Goal: Task Accomplishment & Management: Manage account settings

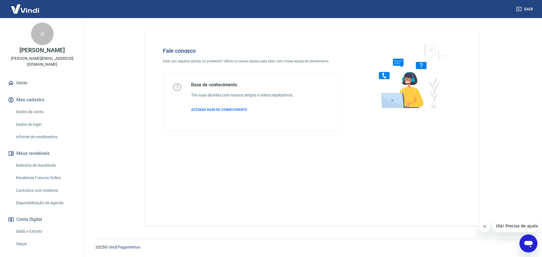
click at [531, 236] on div "Abrir janela de mensagens" at bounding box center [528, 243] width 17 height 17
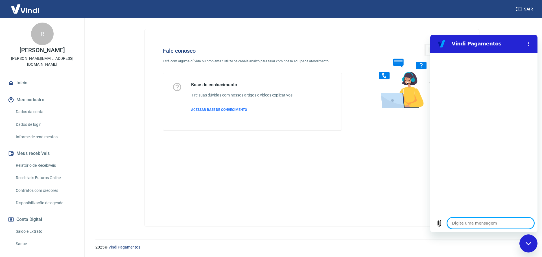
click at [489, 222] on textarea at bounding box center [490, 223] width 87 height 11
type textarea "O"
type textarea "x"
type textarea "Ol"
type textarea "x"
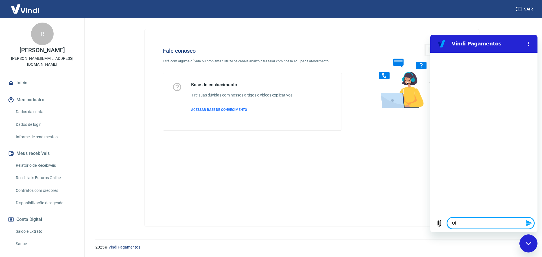
type textarea "Olá"
type textarea "x"
type textarea "Olá"
type textarea "x"
type textarea "Olá B"
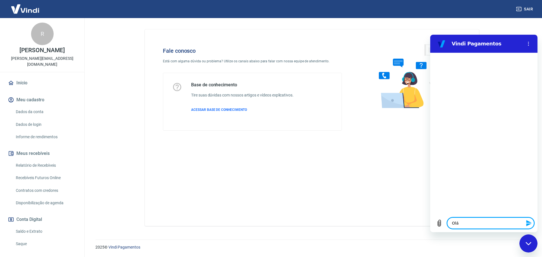
type textarea "x"
type textarea "Olá Bo"
type textarea "x"
type textarea "Olá Bom"
type textarea "x"
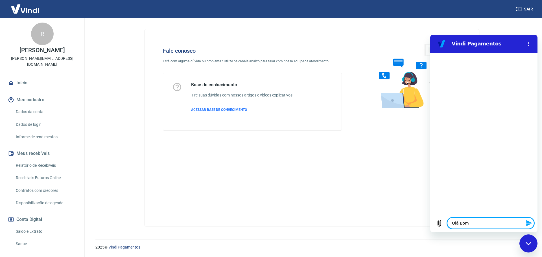
type textarea "Olá Bom"
type textarea "x"
type textarea "Olá Bom d"
type textarea "x"
type textarea "Olá Bom di"
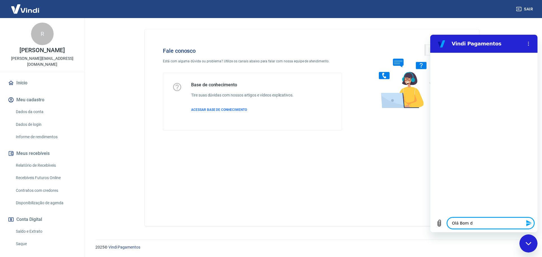
type textarea "x"
type textarea "Olá Bom dia"
type textarea "x"
type textarea "Olá Bom dia"
type textarea "x"
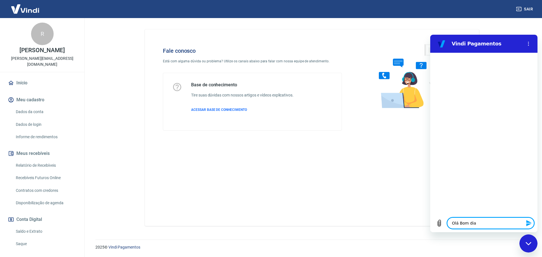
type textarea "Olá Bom dia T"
type textarea "x"
type textarea "Olá Bom dia Tu"
type textarea "x"
type textarea "Olá Bom dia Tud"
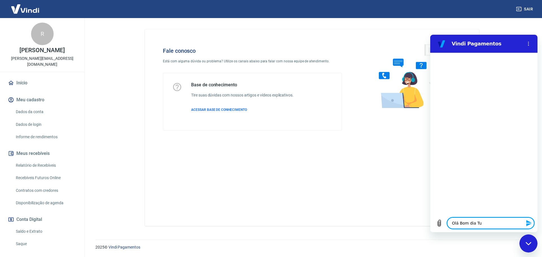
type textarea "x"
type textarea "Olá Bom dia Tudo"
type textarea "x"
type textarea "Olá Bom dia Tudo"
type textarea "x"
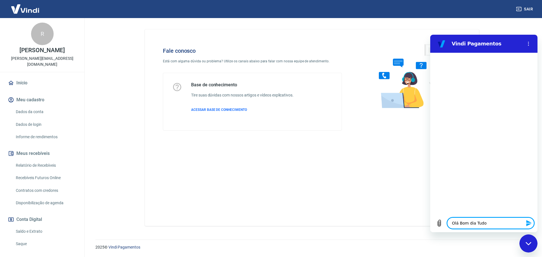
type textarea "Olá Bom dia Tudo"
type textarea "x"
type textarea "Olá Bom dia Tudo"
type textarea "x"
type textarea "Olá Bom dia Tudo b"
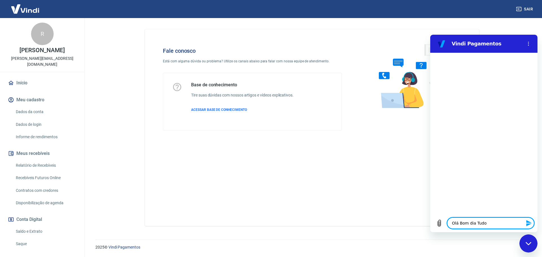
type textarea "x"
type textarea "Olá Bom dia Tudo be"
type textarea "x"
type textarea "Olá Bom dia Tudo bem"
type textarea "x"
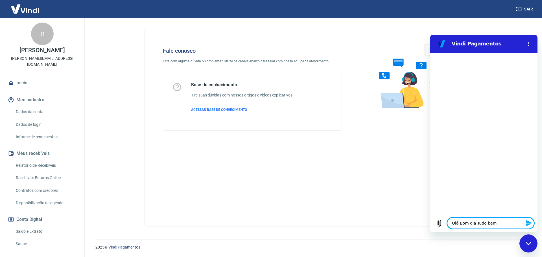
type textarea "Olá Bom dia Tudo bem"
type textarea "x"
type textarea "Olá Bom dia Tudo bem"
type textarea "x"
type textarea "Olá Bom dia Tudo bem?"
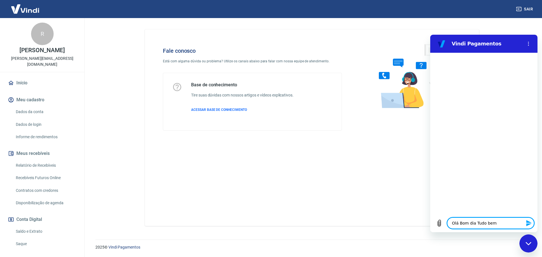
type textarea "x"
type textarea "Olá Bom dia Tudo bem?"
type textarea "x"
type textarea "P"
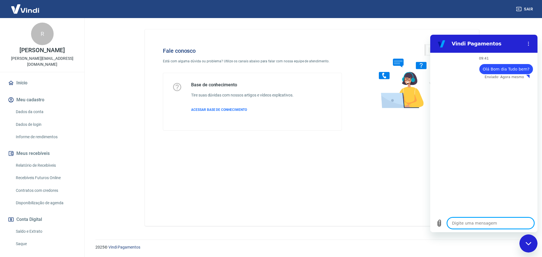
type textarea "x"
type textarea "PR"
type textarea "x"
type textarea "PRe"
type textarea "x"
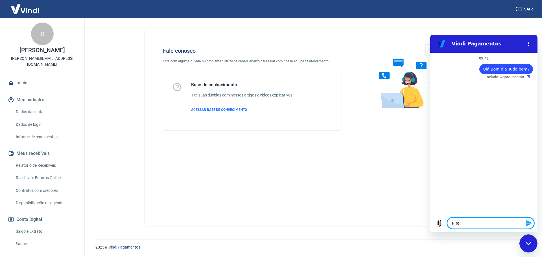
type textarea "PR"
type textarea "x"
type textarea "P"
type textarea "x"
type textarea "Pr"
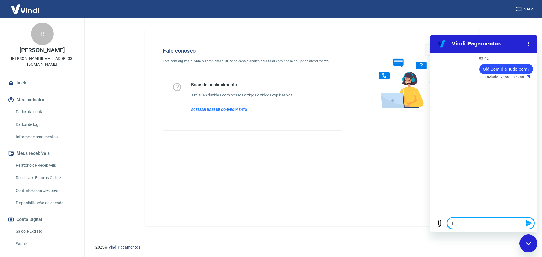
type textarea "x"
type textarea "Pre"
type textarea "x"
type textarea "Prec"
type textarea "x"
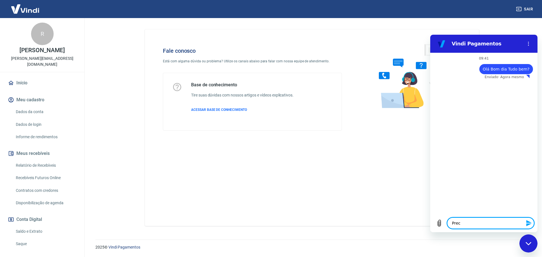
type textarea "Preci"
type textarea "x"
type textarea "Precis"
type textarea "x"
type textarea "Preciso"
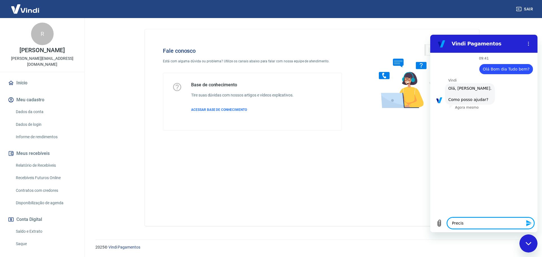
type textarea "x"
type textarea "Preciso"
type textarea "x"
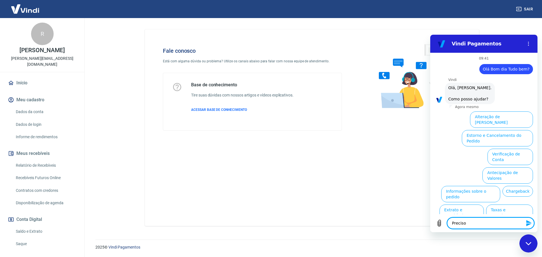
scroll to position [13, 0]
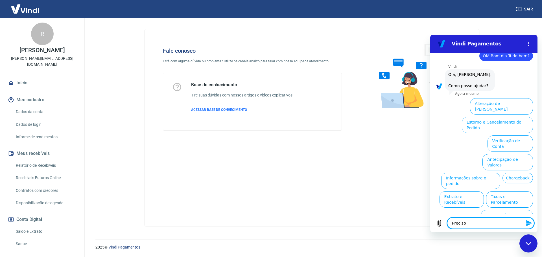
type textarea "Preciso"
type textarea "x"
type textarea "Precis"
type textarea "x"
type textarea "Preci"
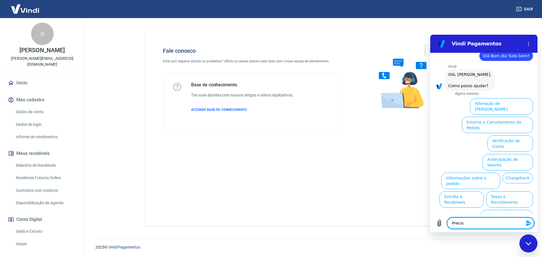
type textarea "x"
type textarea "Prec"
type textarea "x"
type textarea "Pre"
type textarea "x"
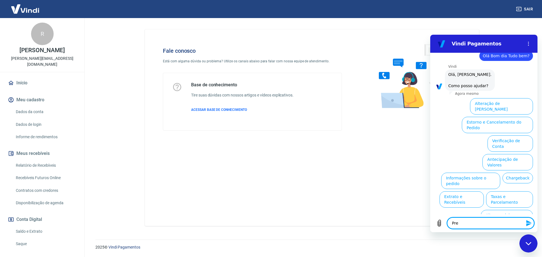
type textarea "Pr"
type textarea "x"
type textarea "P"
type textarea "x"
click at [509, 210] on button "Alterar celular verificado" at bounding box center [507, 218] width 52 height 16
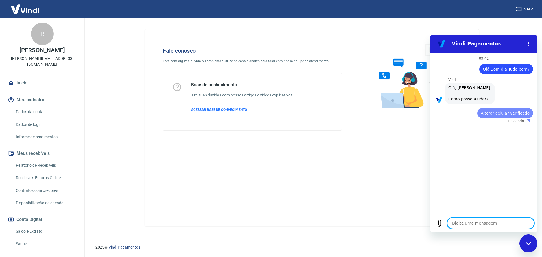
scroll to position [0, 0]
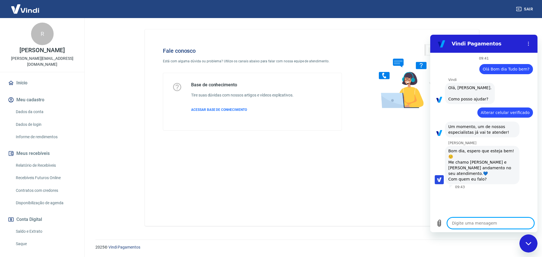
type textarea "x"
click at [480, 224] on textarea at bounding box center [490, 223] width 87 height 11
type textarea "B"
type textarea "x"
type textarea "Bo"
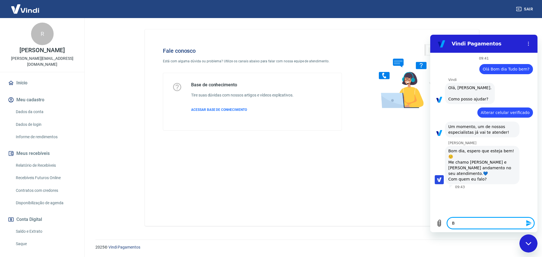
type textarea "x"
type textarea "Bom"
type textarea "x"
type textarea "Bom"
type textarea "x"
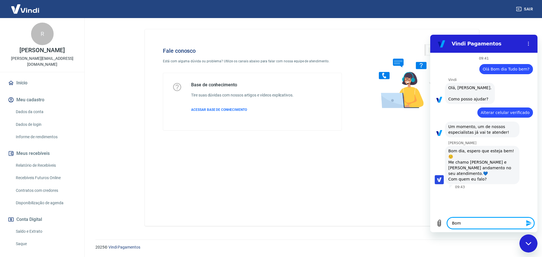
type textarea "Bom d"
type textarea "x"
type textarea "Bom di"
type textarea "x"
type textarea "Bom dia"
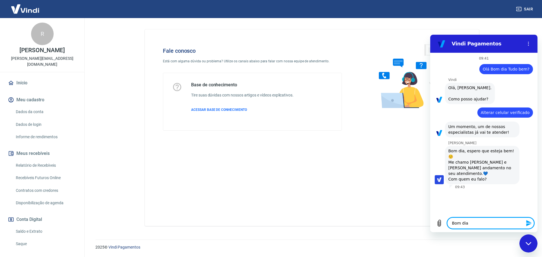
type textarea "x"
type textarea "Bom dia"
type textarea "x"
type textarea "Bom dia F"
type textarea "x"
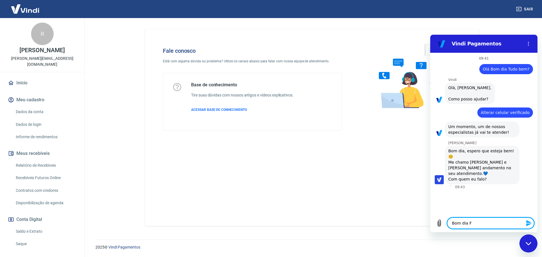
type textarea "Bom dia Fa"
type textarea "x"
type textarea "Bom dia Fal"
type textarea "x"
type textarea "Bom dia Fala"
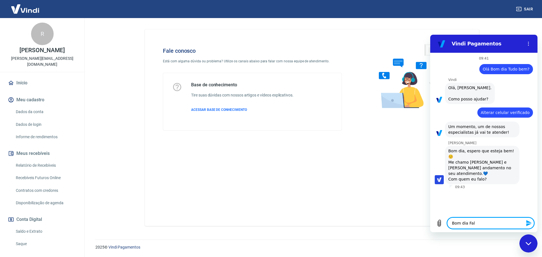
type textarea "x"
type textarea "Bom dia Fala"
type textarea "x"
type textarea "Bom dia Fala c"
type textarea "x"
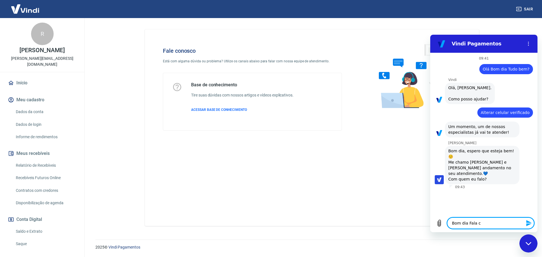
type textarea "Bom dia Fala co"
type textarea "x"
type textarea "Bom dia Fala com"
type textarea "x"
type textarea "Bom dia Fala com"
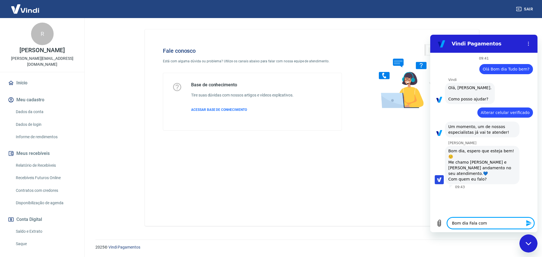
type textarea "x"
type textarea "Bom dia Fala com A"
type textarea "x"
type textarea "Bom dia Fala com An"
type textarea "x"
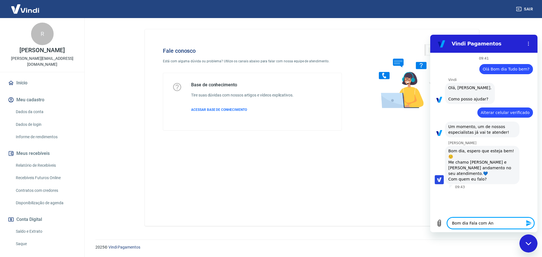
type textarea "Bom dia Fala com And"
type textarea "x"
type textarea "Bom dia Fala com Ande"
type textarea "x"
type textarea "Bom dia Fala com Ander"
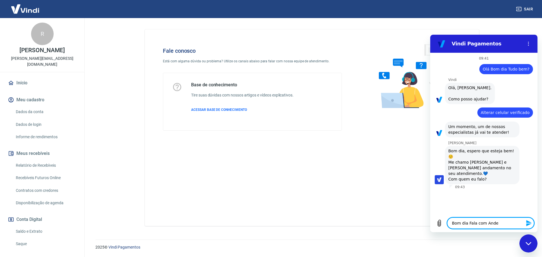
type textarea "x"
type textarea "Bom dia Fala com Anders"
type textarea "x"
type textarea "Bom dia Fala com Anderso"
type textarea "x"
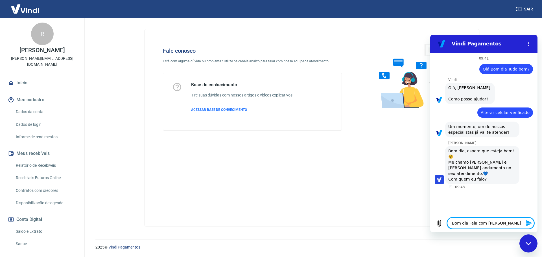
type textarea "Bom dia Fala com Anderson"
type textarea "x"
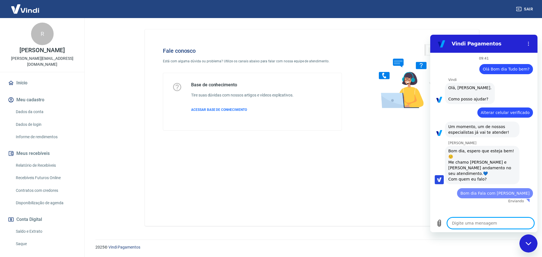
type textarea "x"
type textarea "g"
type textarea "x"
type textarea "go"
type textarea "x"
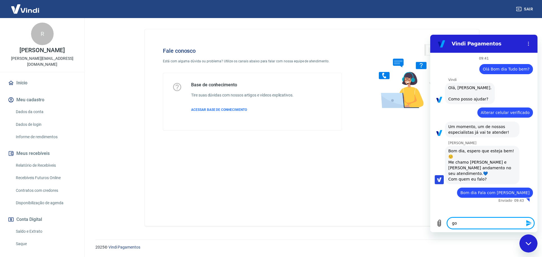
type textarea "gos"
type textarea "x"
type textarea "gost"
type textarea "x"
type textarea "gosta"
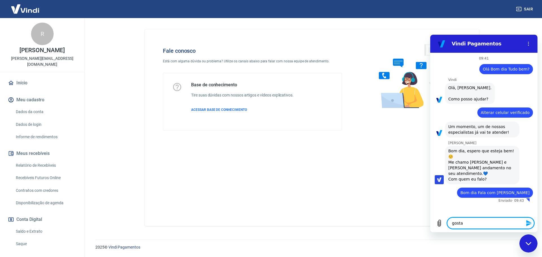
type textarea "x"
type textarea "gostar"
type textarea "x"
type textarea "gostari"
type textarea "x"
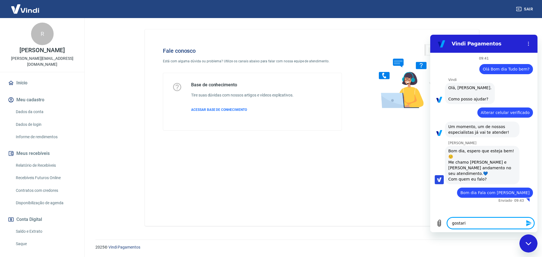
type textarea "gostaria"
type textarea "x"
type textarea "gostaria"
type textarea "x"
type textarea "gostaria d"
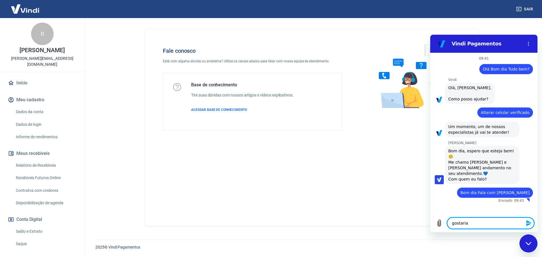
type textarea "x"
type textarea "gostaria de"
type textarea "x"
type textarea "gostaria de"
type textarea "x"
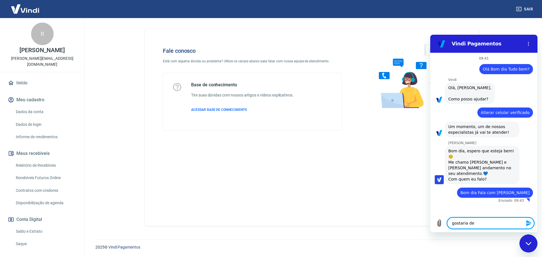
type textarea "gostaria de t"
type textarea "x"
type textarea "gostaria de tr"
type textarea "x"
type textarea "gostaria de tro"
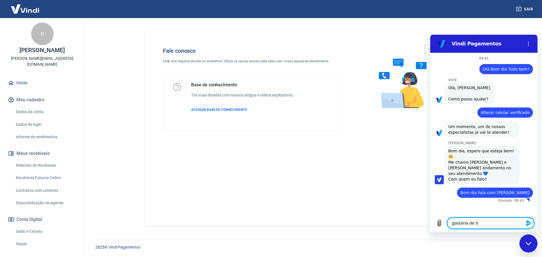
type textarea "x"
type textarea "gostaria de troc"
type textarea "x"
type textarea "gostaria de troca"
type textarea "x"
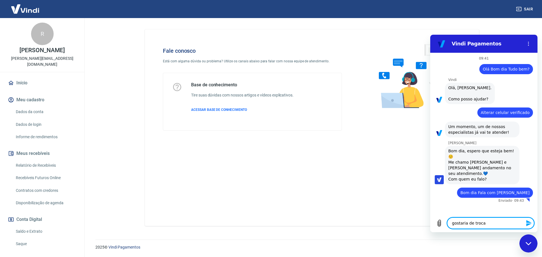
type textarea "gostaria de trocar"
type textarea "x"
type textarea "gostaria de trocar"
type textarea "x"
type textarea "gostaria de trocar o"
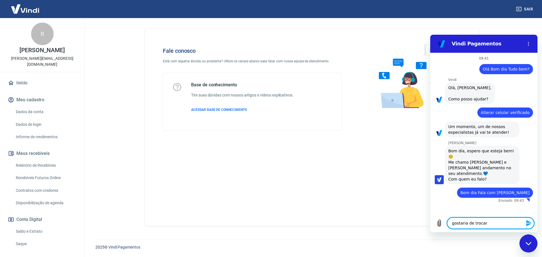
type textarea "x"
type textarea "gostaria de trocar o"
type textarea "x"
type textarea "gostaria de trocar o n"
type textarea "x"
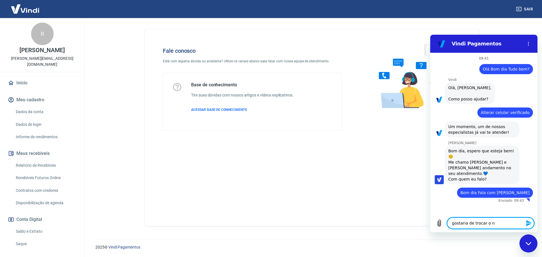
type textarea "gostaria de trocar o nu"
type textarea "x"
type textarea "gostaria de trocar o num"
type textarea "x"
type textarea "gostaria de trocar o nume"
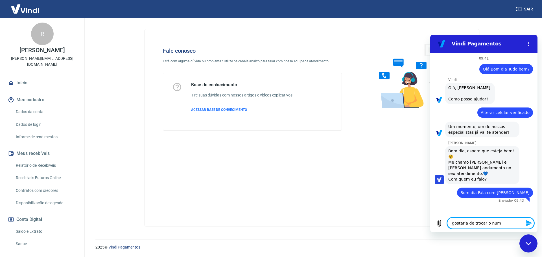
type textarea "x"
type textarea "gostaria de trocar o numer"
type textarea "x"
type textarea "gostaria de trocar o numero"
type textarea "x"
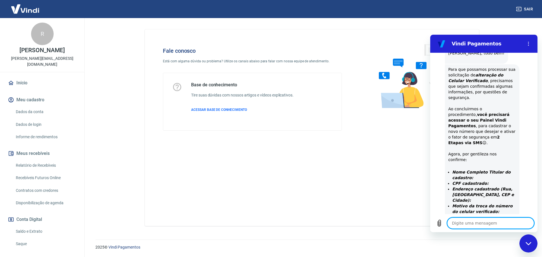
scroll to position [203, 0]
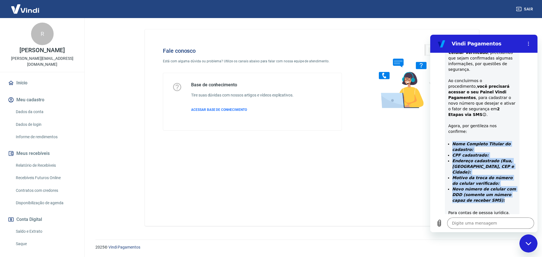
drag, startPoint x: 452, startPoint y: 127, endPoint x: 503, endPoint y: 180, distance: 73.3
click at [503, 180] on ul "Nome Completo Titular do cadastro: CPF cadastrado: Endereço cadastrado (Rua, Ba…" at bounding box center [482, 175] width 68 height 68
click at [503, 186] on p "Novo número de celular com DDD (somente um número capaz de receber SMS):" at bounding box center [484, 194] width 64 height 17
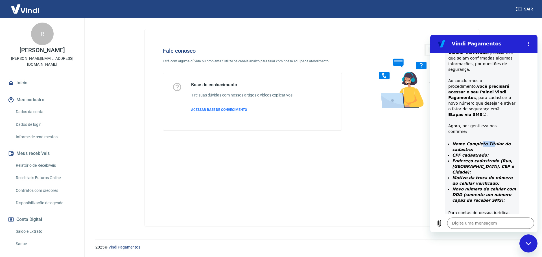
drag, startPoint x: 481, startPoint y: 128, endPoint x: 489, endPoint y: 128, distance: 7.9
click at [489, 142] on strong "Nome Completo Titular do cadastro:" at bounding box center [481, 147] width 58 height 10
drag, startPoint x: 464, startPoint y: 134, endPoint x: 487, endPoint y: 137, distance: 22.8
click at [487, 141] on ul "Nome Completo Titular do cadastro: CPF cadastrado: Endereço cadastrado (Rua, Ba…" at bounding box center [482, 175] width 68 height 68
click at [487, 152] on li "CPF cadastrado:" at bounding box center [484, 155] width 64 height 6
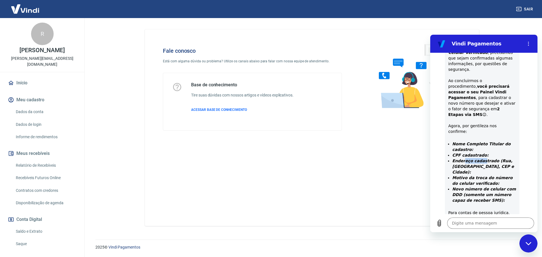
drag, startPoint x: 463, startPoint y: 142, endPoint x: 488, endPoint y: 144, distance: 24.4
click at [488, 159] on strong "Endereço cadastrado (Rua, Bairro, CEP e Cidade):" at bounding box center [483, 167] width 62 height 16
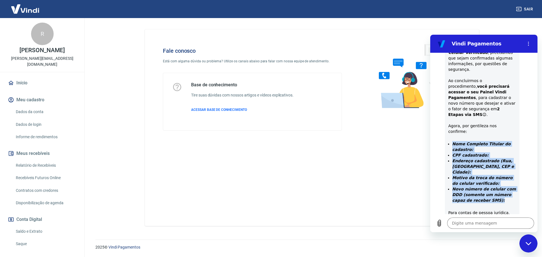
drag, startPoint x: 453, startPoint y: 126, endPoint x: 499, endPoint y: 178, distance: 69.3
click at [499, 178] on ul "Nome Completo Titular do cadastro: CPF cadastrado: Endereço cadastrado (Rua, Ba…" at bounding box center [482, 175] width 68 height 68
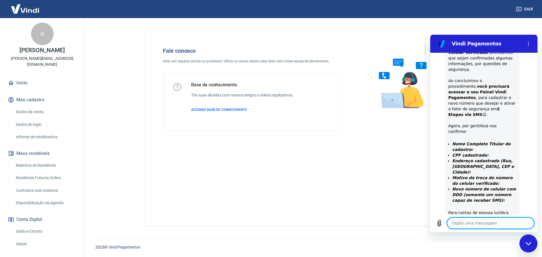
click at [464, 227] on textarea at bounding box center [490, 223] width 87 height 11
drag, startPoint x: 514, startPoint y: 222, endPoint x: 455, endPoint y: 224, distance: 59.3
click at [446, 224] on div "Digite uma mensagem rafael lopes de camargo, 221778 x" at bounding box center [483, 223] width 107 height 18
click at [513, 222] on textarea "rafael lopes de camargo, 221778" at bounding box center [490, 223] width 87 height 11
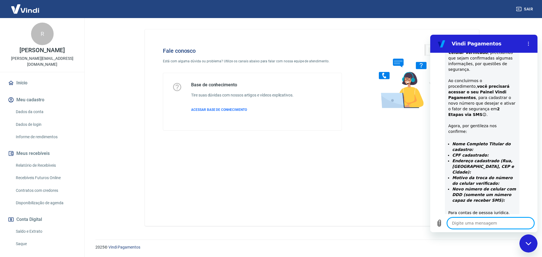
paste textarea "Rafael Lopes de Camargo 22177873819 rua antonio modesto gumierie 164 leitão Lou…"
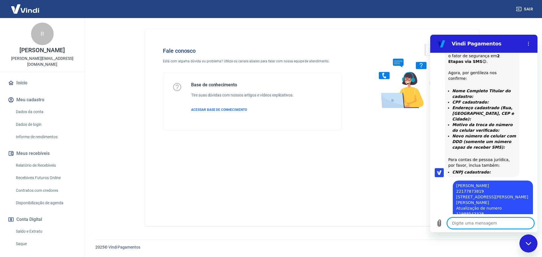
scroll to position [359, 0]
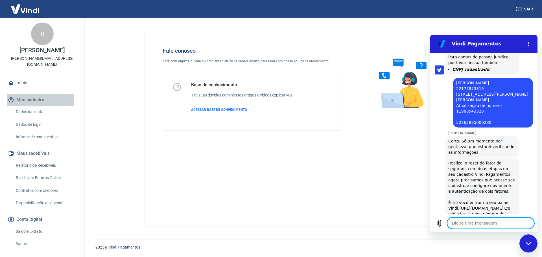
click at [25, 99] on button "Meu cadastro" at bounding box center [42, 100] width 71 height 12
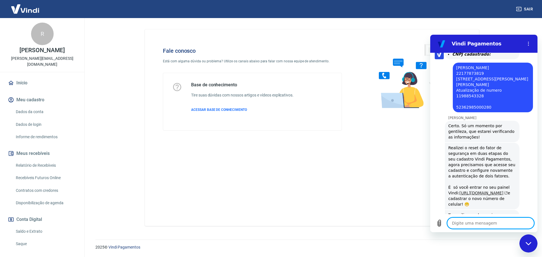
scroll to position [375, 0]
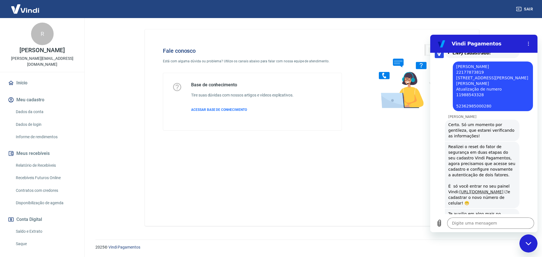
click at [494, 190] on link "https://signin.yapay.com.br/login/intermediador" at bounding box center [484, 192] width 48 height 5
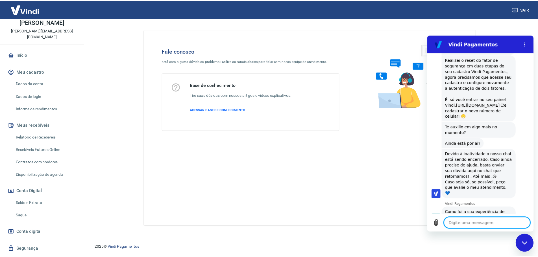
scroll to position [56, 0]
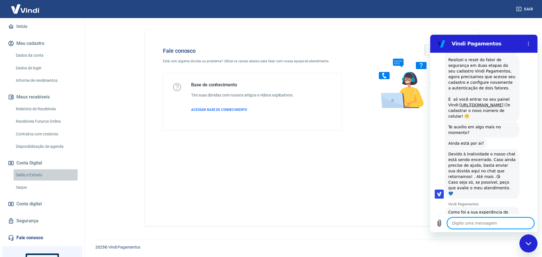
click at [45, 173] on link "Saldo e Extrato" at bounding box center [46, 175] width 64 height 12
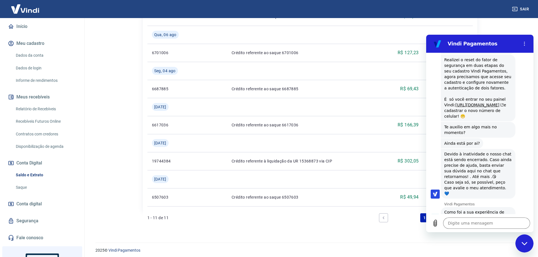
scroll to position [370, 0]
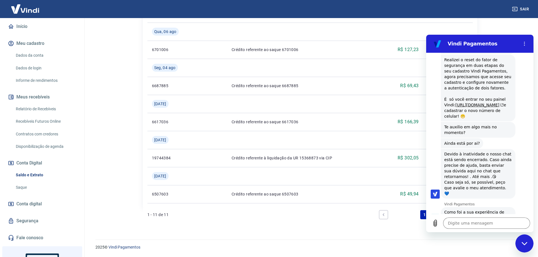
click at [526, 248] on div "Fechar janela de mensagens" at bounding box center [524, 243] width 17 height 17
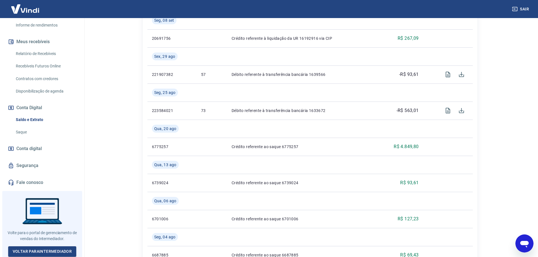
scroll to position [84, 0]
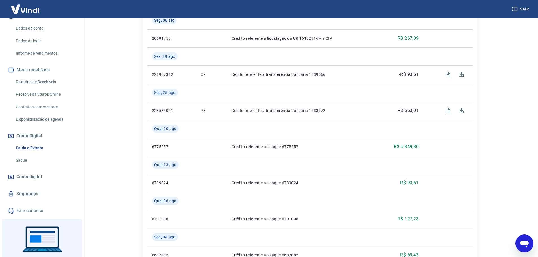
click at [54, 86] on link "Relatório de Recebíveis" at bounding box center [46, 82] width 64 height 12
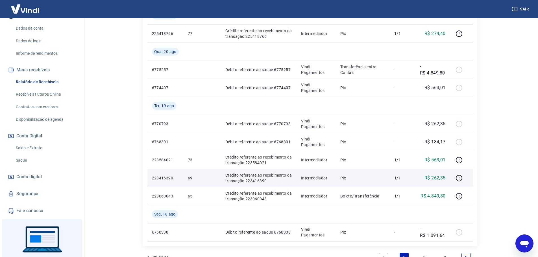
scroll to position [537, 0]
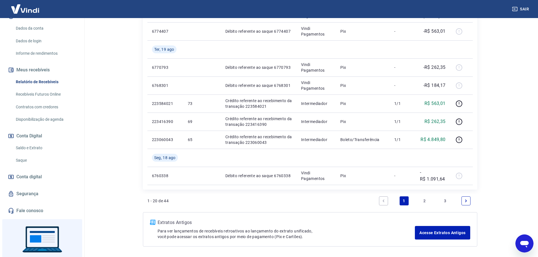
click at [428, 199] on link "2" at bounding box center [424, 201] width 9 height 9
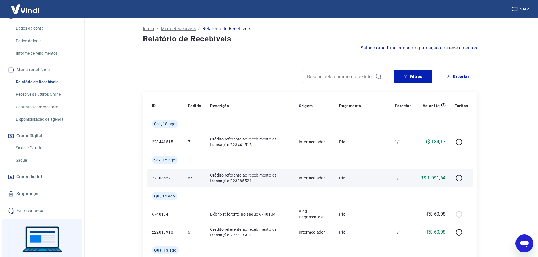
scroll to position [113, 0]
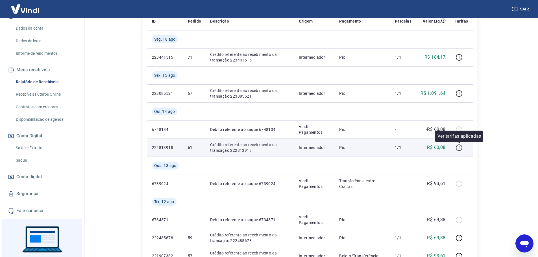
click at [462, 149] on icon "button" at bounding box center [459, 148] width 6 height 6
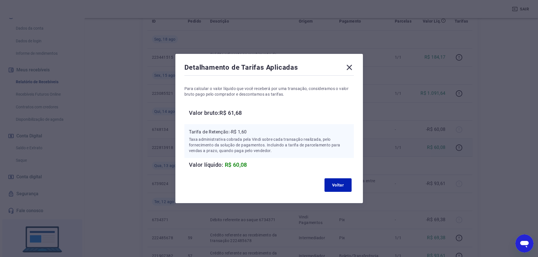
click at [348, 70] on icon at bounding box center [349, 67] width 9 height 9
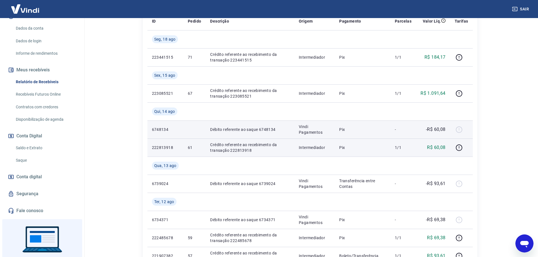
click at [460, 130] on div at bounding box center [462, 129] width 14 height 9
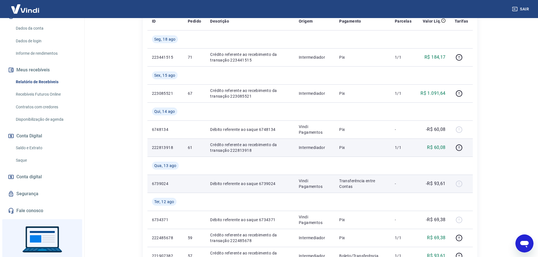
scroll to position [169, 0]
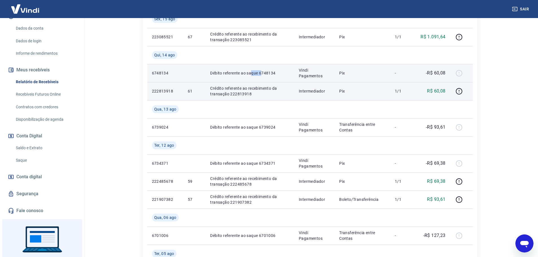
drag, startPoint x: 250, startPoint y: 71, endPoint x: 267, endPoint y: 73, distance: 16.5
click at [265, 73] on p "Débito referente ao saque 6748134" at bounding box center [250, 73] width 80 height 6
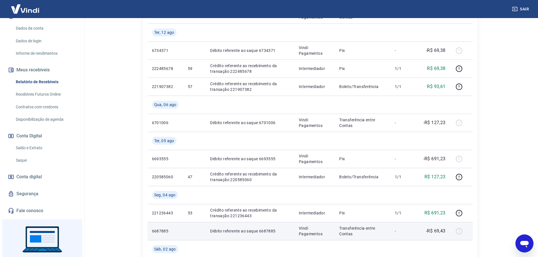
scroll to position [311, 0]
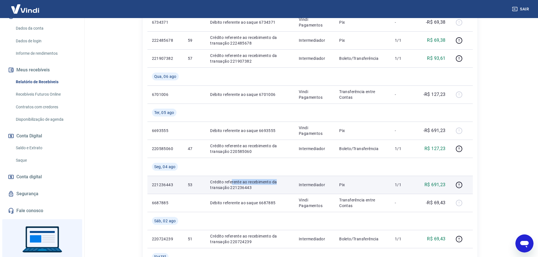
drag, startPoint x: 231, startPoint y: 180, endPoint x: 332, endPoint y: 191, distance: 102.2
click at [314, 189] on tr "221236443 53 Crédito referente ao recebimento da transação 221236443 Intermedia…" at bounding box center [309, 185] width 325 height 18
click at [338, 184] on td "Pix" at bounding box center [363, 185] width 56 height 18
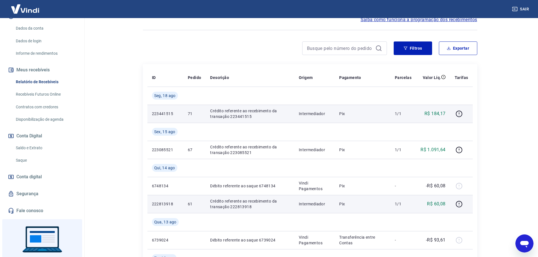
scroll to position [113, 0]
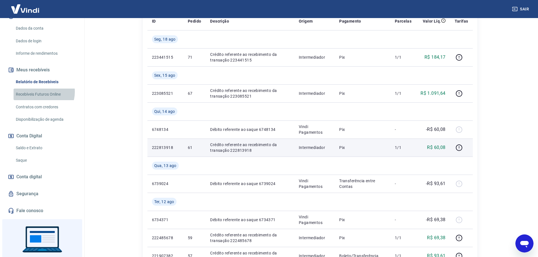
click at [39, 92] on link "Recebíveis Futuros Online" at bounding box center [46, 95] width 64 height 12
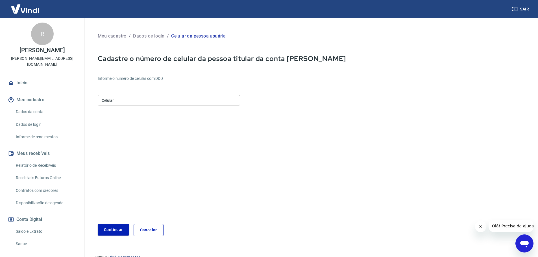
click at [181, 94] on div "Celular Celular" at bounding box center [169, 100] width 142 height 14
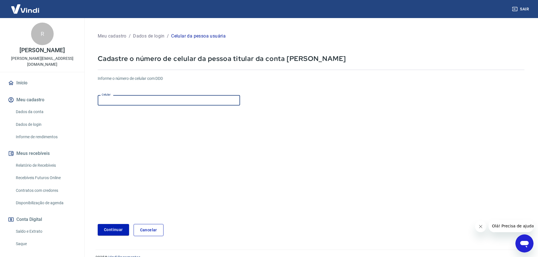
click at [180, 100] on input "Celular" at bounding box center [169, 100] width 142 height 10
type input "[PHONE_NUMBER]"
click at [115, 229] on button "Continuar" at bounding box center [113, 230] width 31 height 12
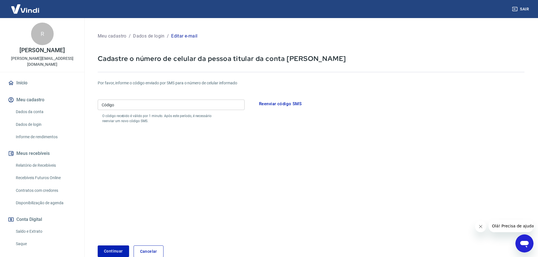
click at [174, 103] on input "Código" at bounding box center [171, 105] width 147 height 10
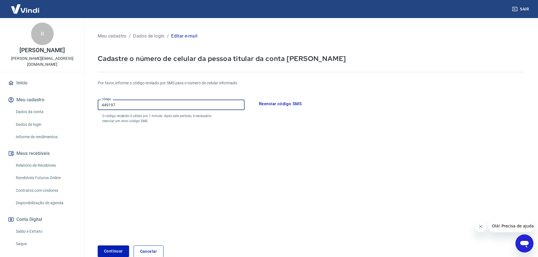
type input "449197"
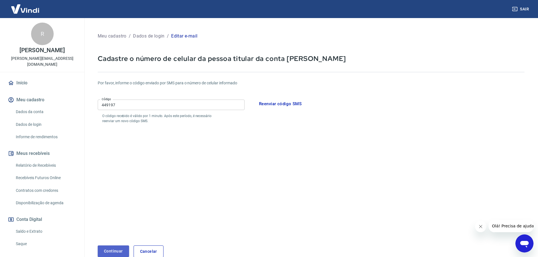
click at [114, 250] on button "Continuar" at bounding box center [113, 252] width 31 height 12
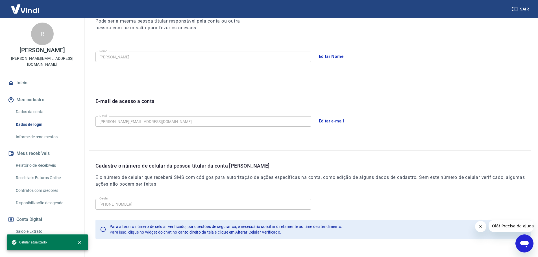
scroll to position [104, 0]
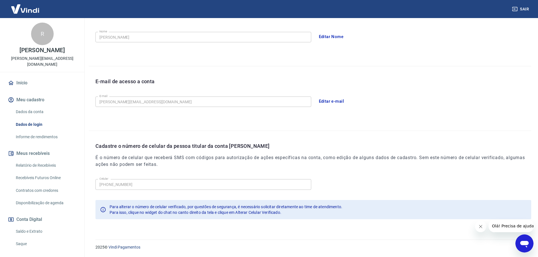
click at [32, 78] on link "Início" at bounding box center [42, 83] width 71 height 12
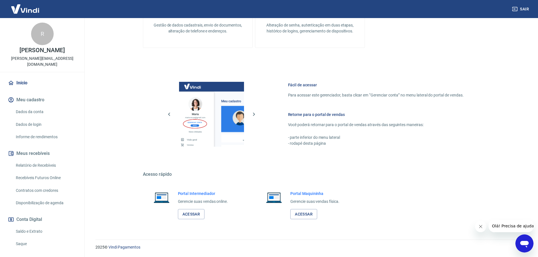
scroll to position [183, 0]
click at [197, 212] on link "Acessar" at bounding box center [191, 214] width 27 height 10
